Goal: Check status: Check status

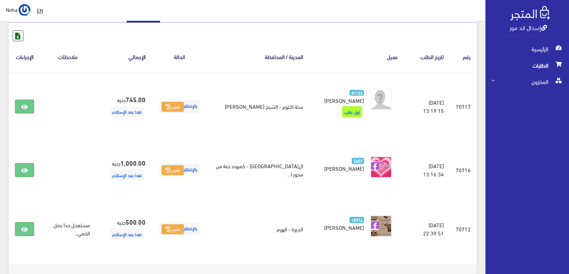
scroll to position [111, 0]
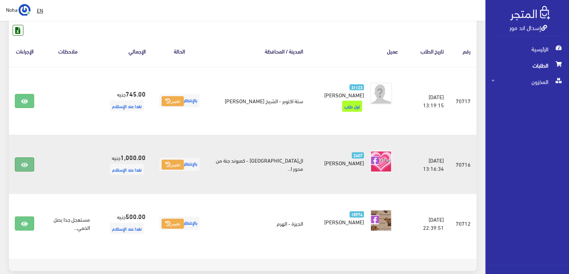
click at [25, 162] on icon at bounding box center [24, 165] width 7 height 6
click at [20, 162] on link at bounding box center [24, 165] width 19 height 14
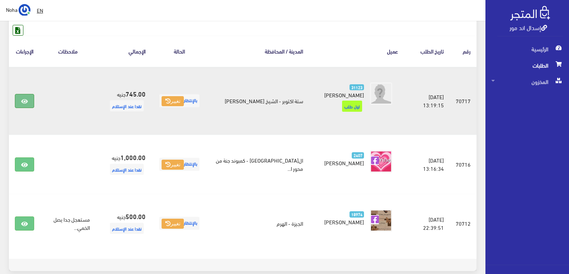
click at [24, 97] on link at bounding box center [24, 101] width 19 height 14
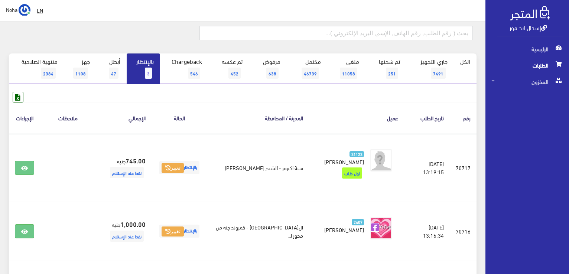
scroll to position [0, 0]
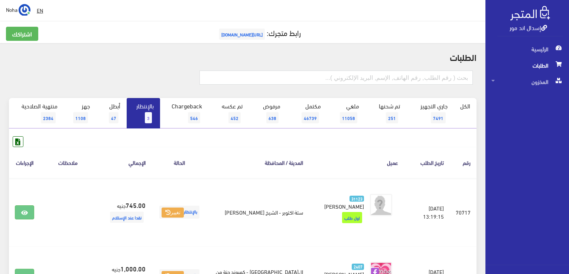
click at [148, 117] on span "3" at bounding box center [148, 117] width 7 height 11
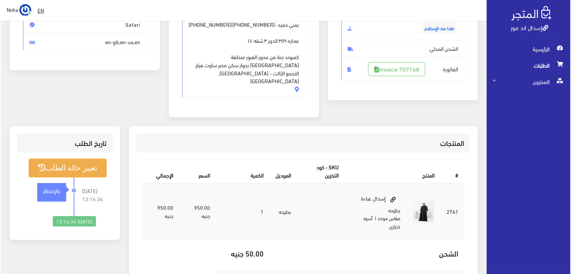
scroll to position [149, 0]
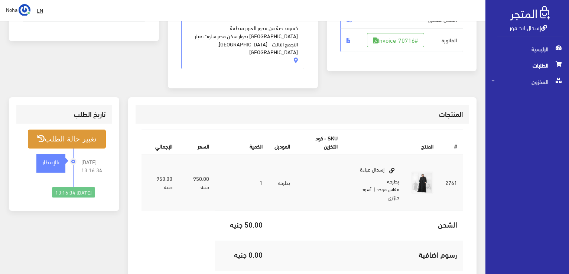
click at [77, 130] on button "تغيير حالة الطلب" at bounding box center [67, 139] width 78 height 19
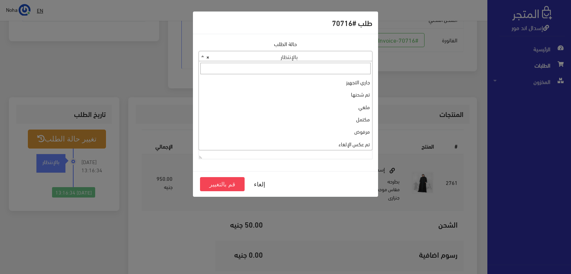
click at [204, 55] on b at bounding box center [202, 56] width 3 height 2
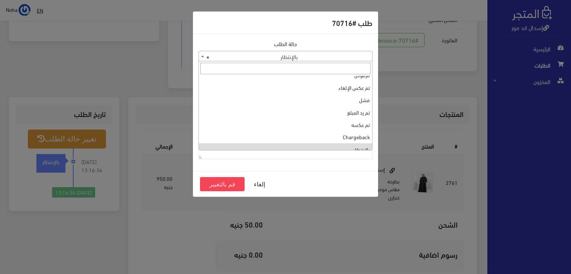
scroll to position [0, 0]
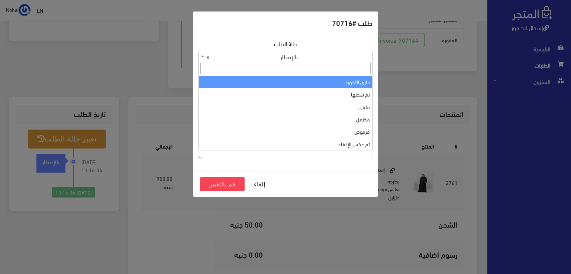
select select "1"
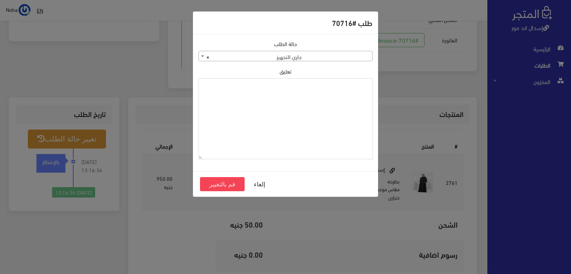
paste textarea "1123997"
type textarea "1123997"
click at [233, 185] on button "قم بالتغيير" at bounding box center [222, 184] width 45 height 14
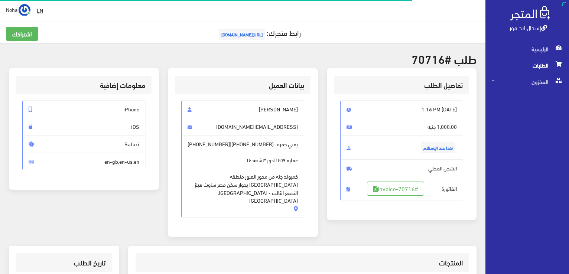
scroll to position [146, 0]
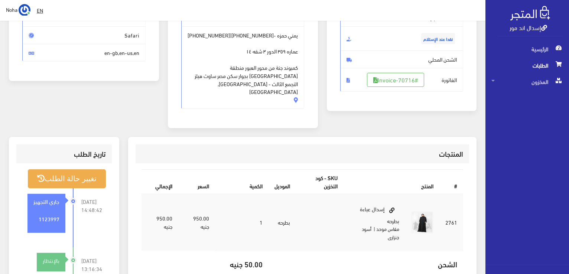
scroll to position [37, 0]
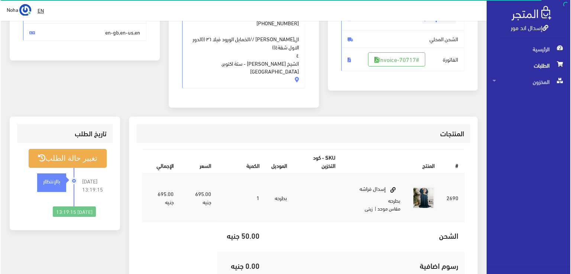
scroll to position [149, 0]
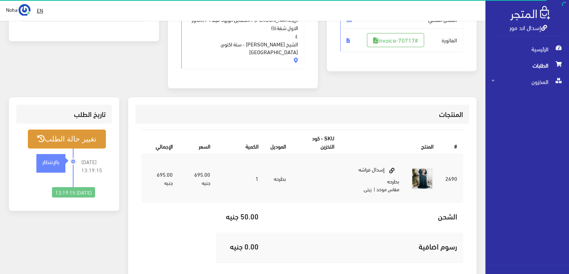
click at [79, 130] on button "تغيير حالة الطلب" at bounding box center [67, 139] width 78 height 19
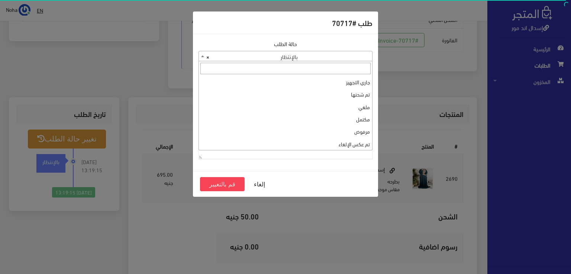
click at [201, 56] on b at bounding box center [202, 56] width 3 height 2
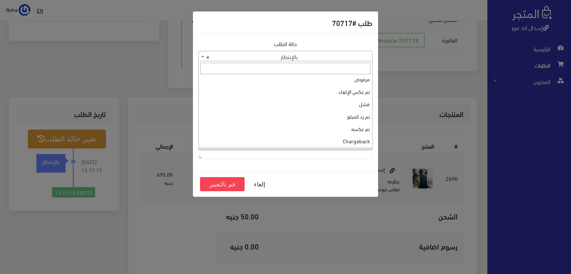
scroll to position [0, 0]
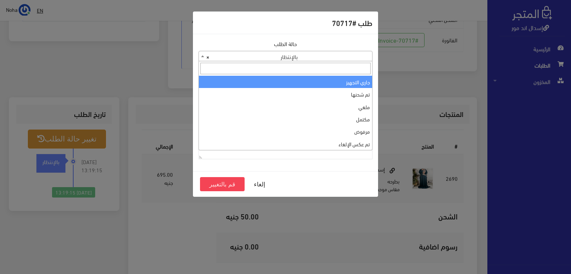
select select "1"
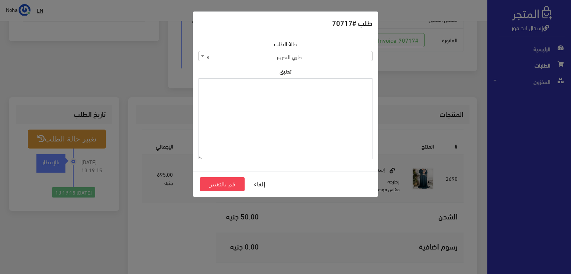
paste textarea "1123997"
type textarea "1123997"
click at [220, 182] on button "قم بالتغيير" at bounding box center [222, 184] width 45 height 14
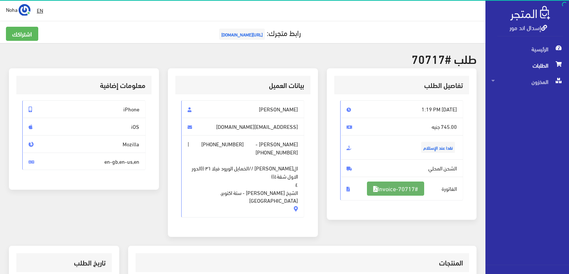
click at [403, 188] on link "#Invoice-70717" at bounding box center [395, 189] width 57 height 14
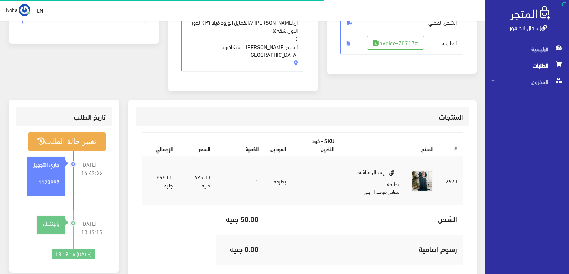
scroll to position [146, 0]
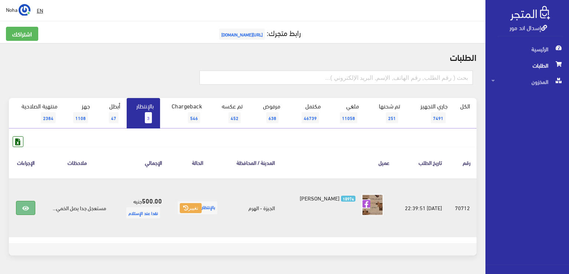
click at [26, 206] on icon at bounding box center [25, 209] width 7 height 6
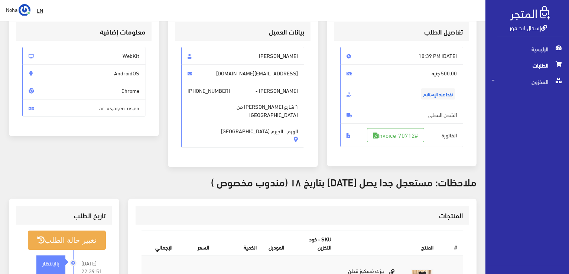
scroll to position [37, 0]
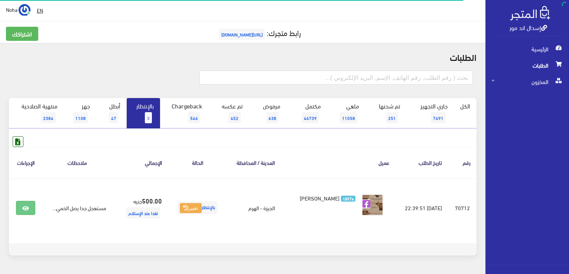
click at [147, 114] on span "3" at bounding box center [148, 117] width 7 height 11
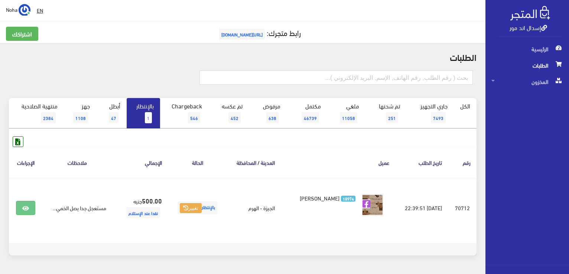
click at [147, 119] on span "1" at bounding box center [148, 117] width 7 height 11
click at [146, 115] on span "1" at bounding box center [148, 117] width 7 height 11
click at [144, 119] on link "بالإنتظار 1" at bounding box center [143, 113] width 33 height 30
click at [146, 115] on span "1" at bounding box center [148, 117] width 7 height 11
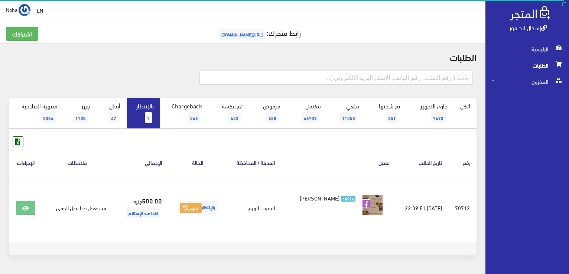
click at [146, 119] on span "1" at bounding box center [148, 117] width 7 height 11
